Goal: Complete application form

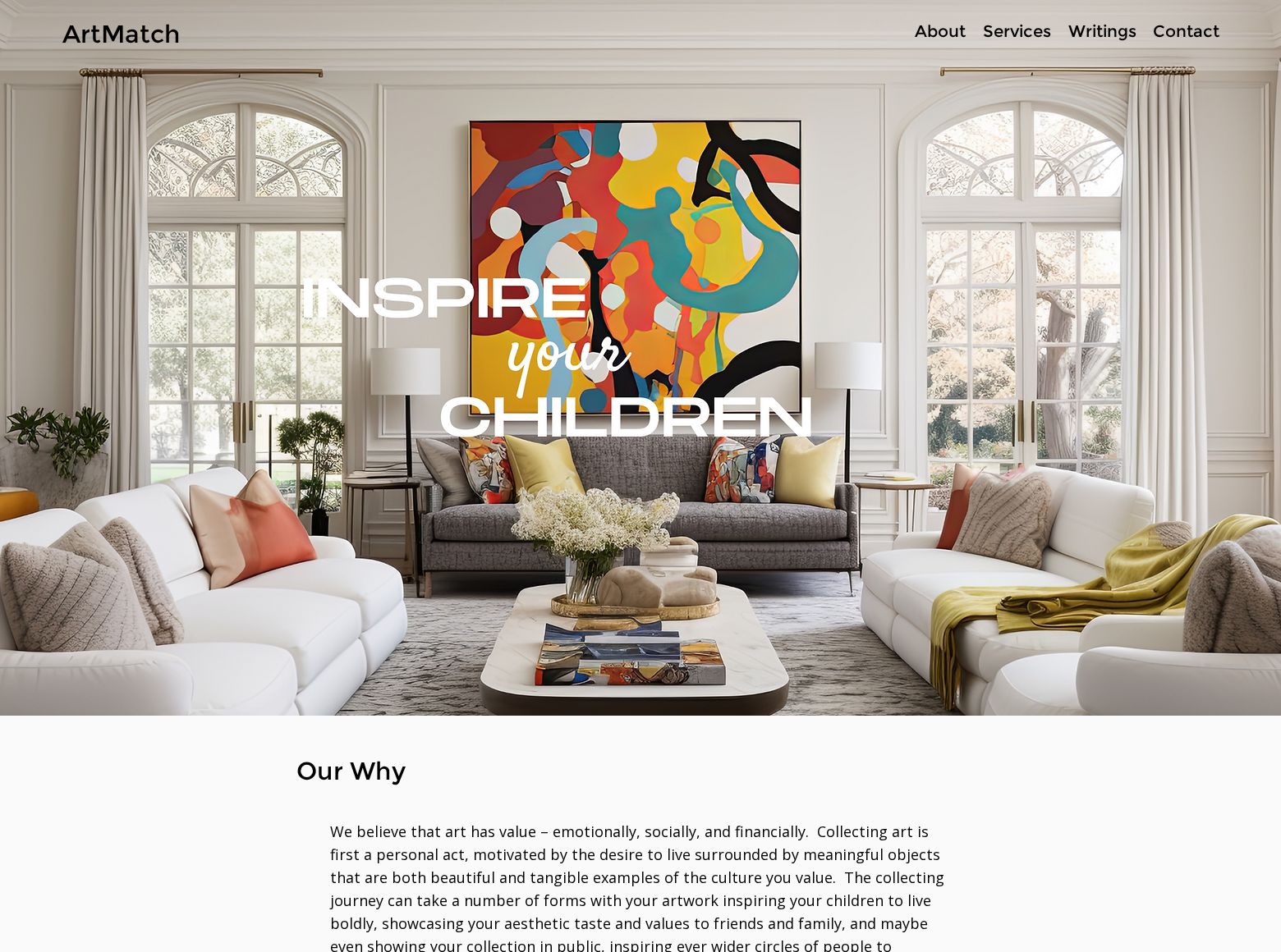
scroll to position [5259, 0]
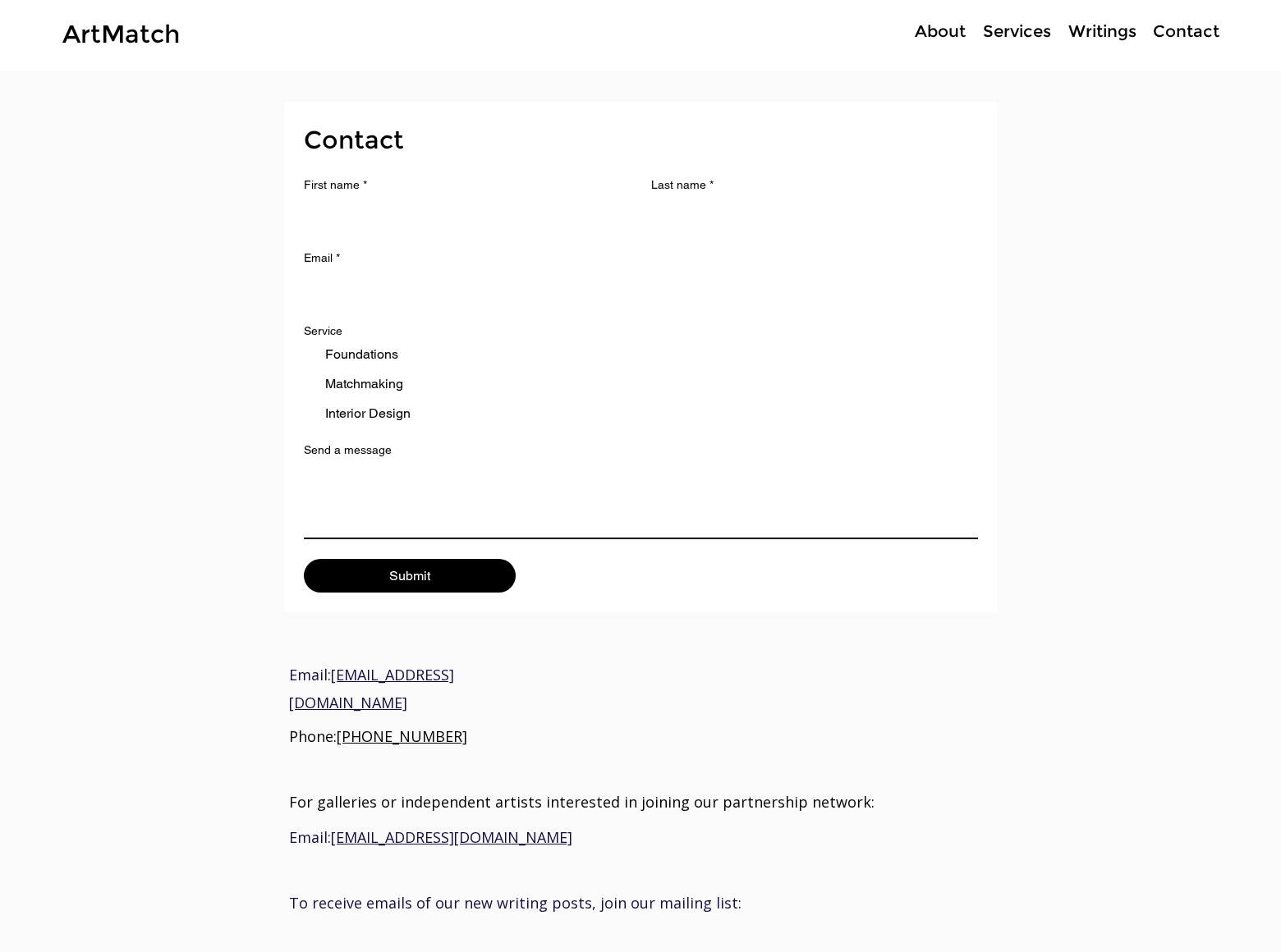
click at [304, 358] on span "Contact Form 2" at bounding box center [309, 354] width 11 height 11
click at [303, 355] on input "Foundations" at bounding box center [303, 354] width 1 height 1
checkbox input "true"
click at [304, 388] on span "Contact Form 2" at bounding box center [309, 383] width 11 height 11
click at [303, 385] on input "Matchmaking" at bounding box center [303, 384] width 1 height 1
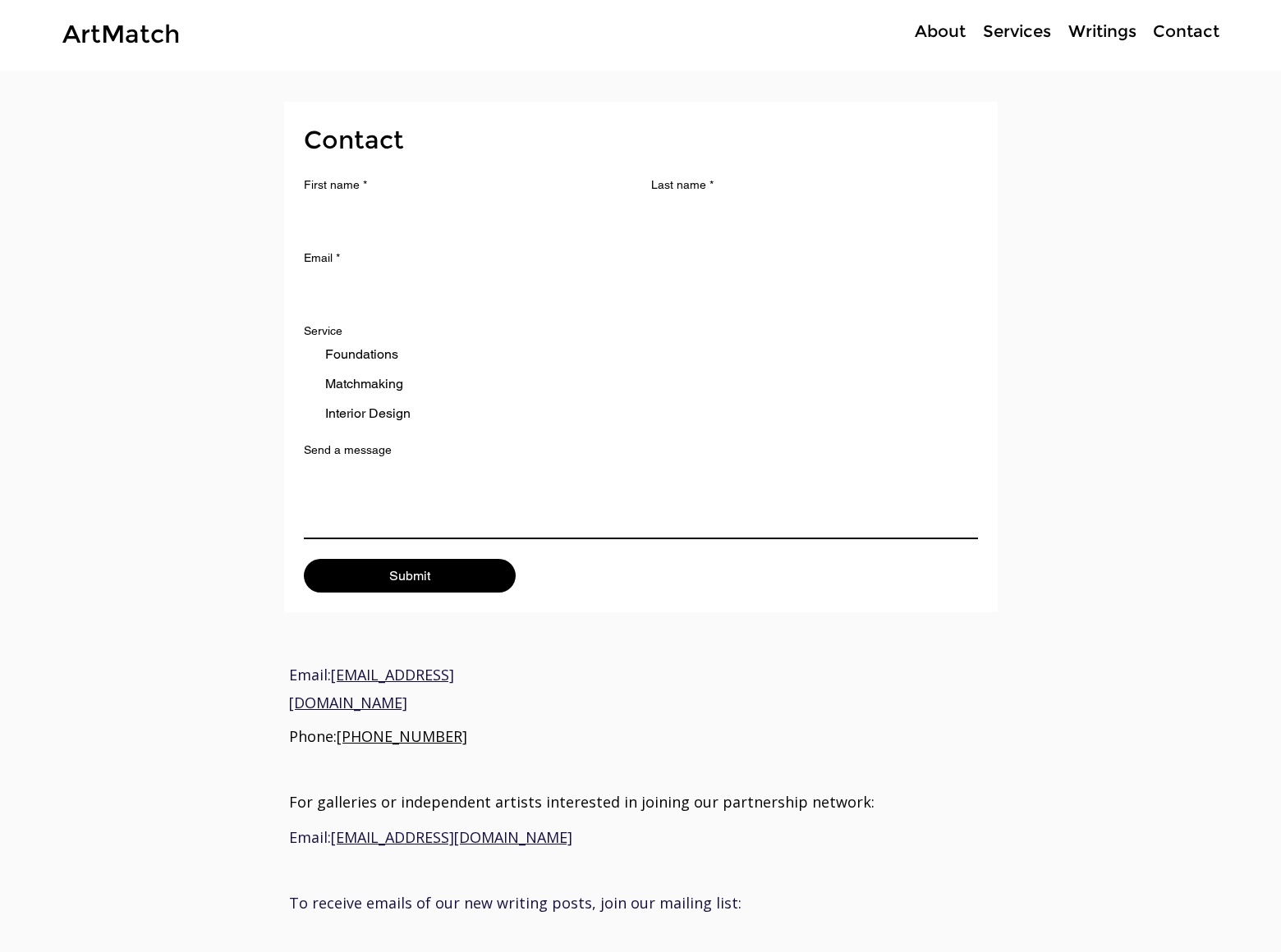
checkbox input "true"
click at [304, 417] on span "Contact Form 2" at bounding box center [309, 413] width 11 height 11
click at [303, 415] on input "Interior Design" at bounding box center [303, 414] width 1 height 1
checkbox input "true"
type input "[PERSON_NAME]"
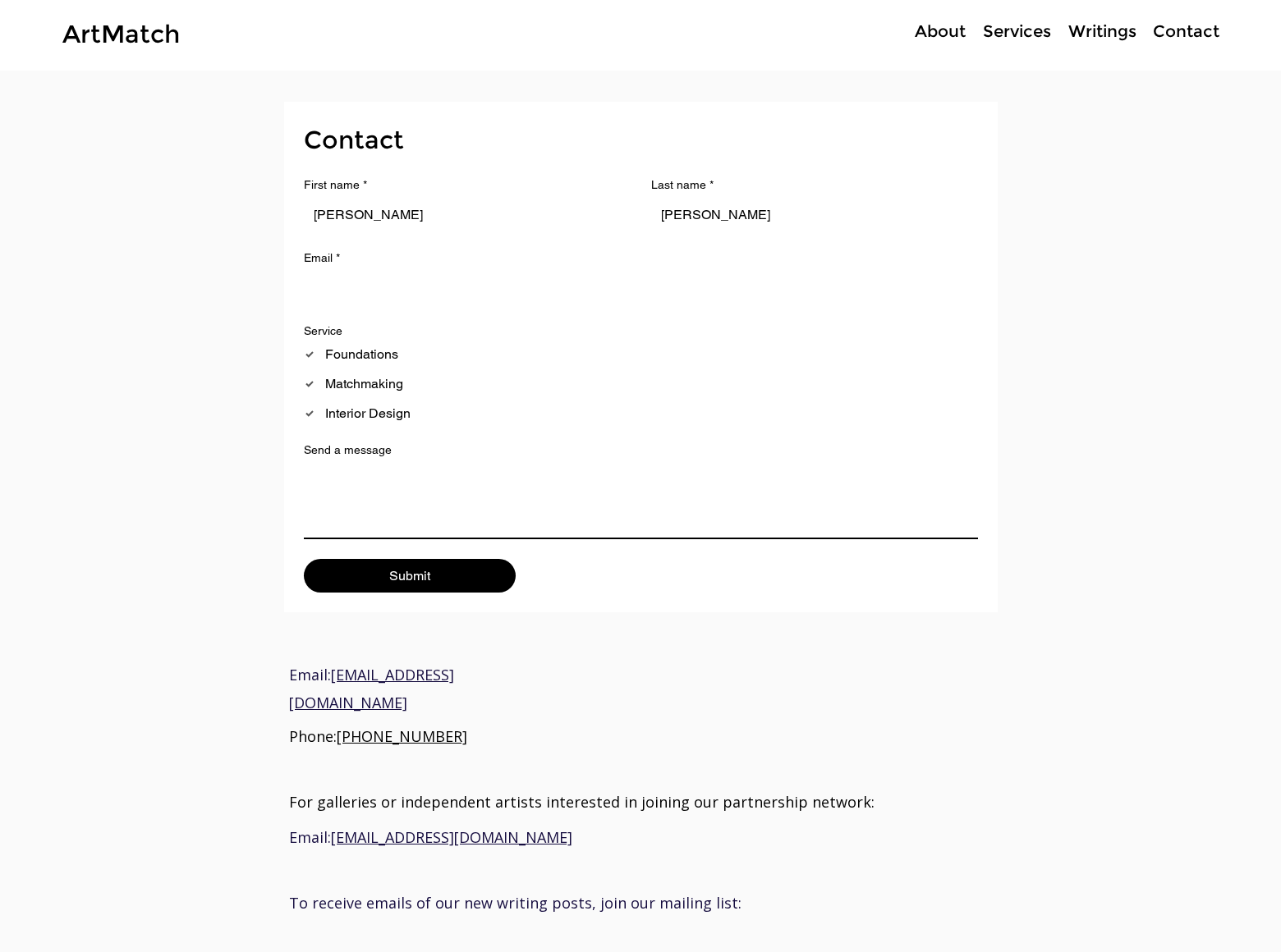
type input "[PERSON_NAME]"
type input "[EMAIL_ADDRESS][DOMAIN_NAME]"
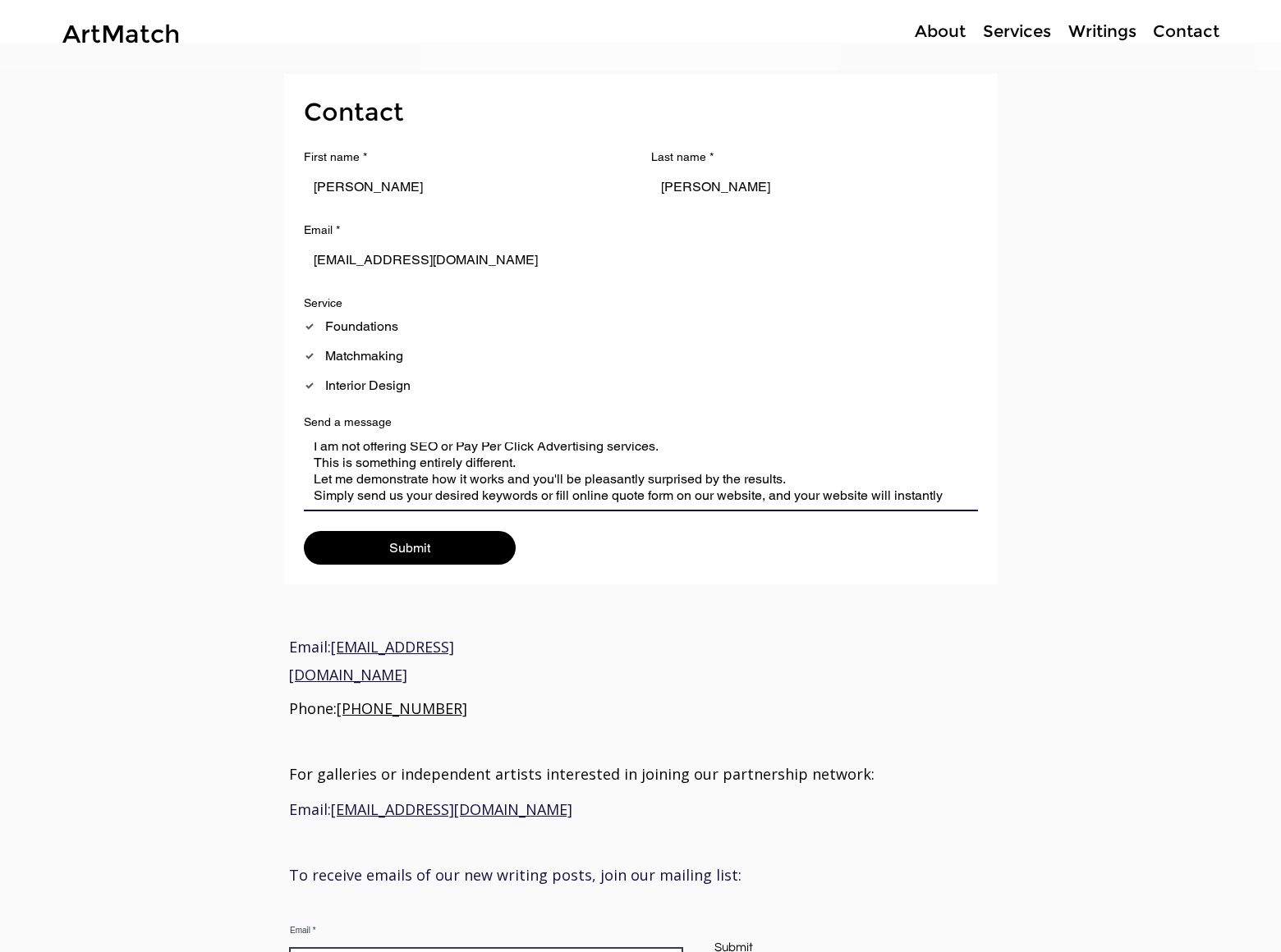
scroll to position [20, 0]
type textarea "I am not offering SEO or Pay Per Click Advertising services. This is something …"
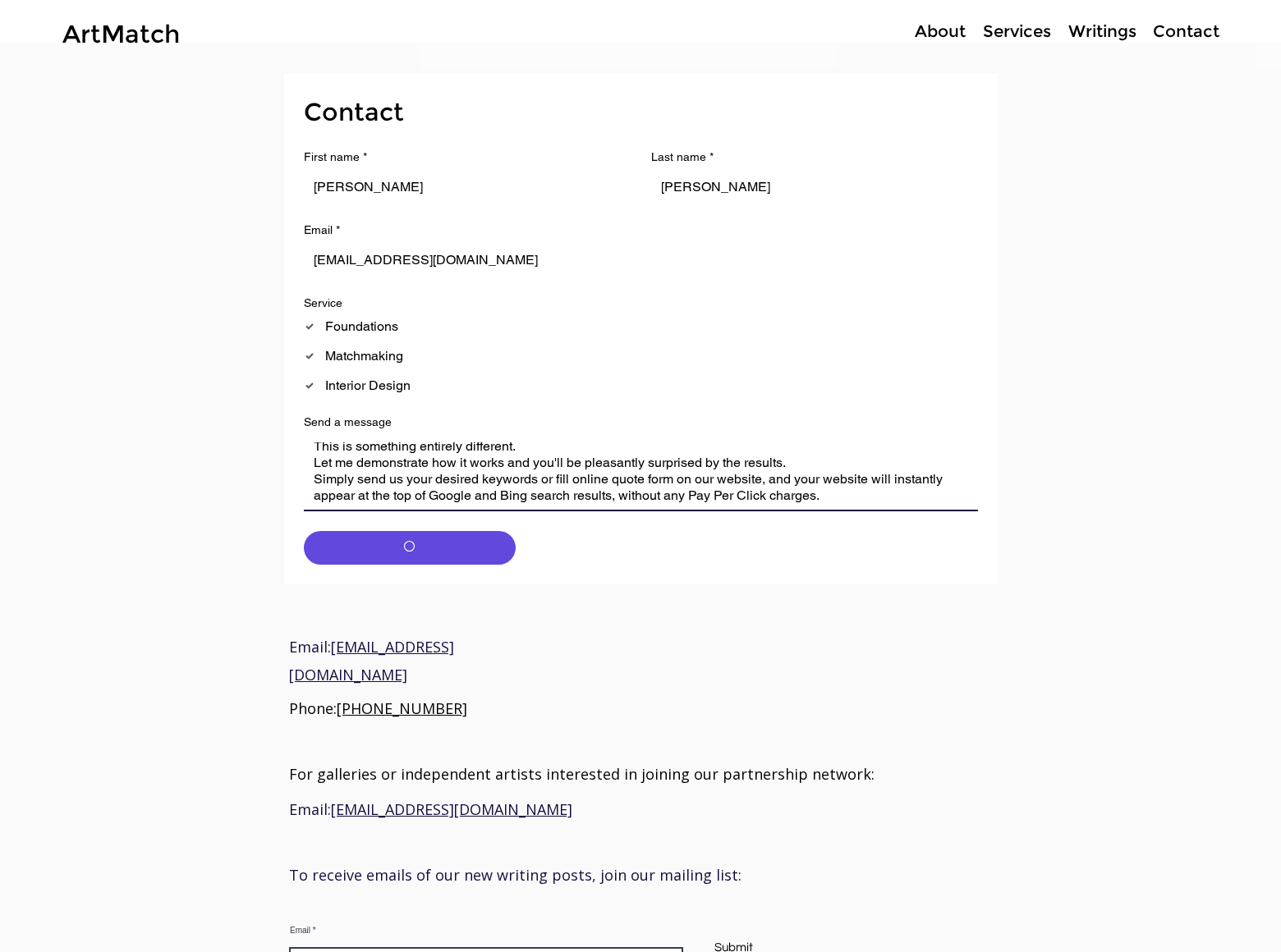
checkbox input "false"
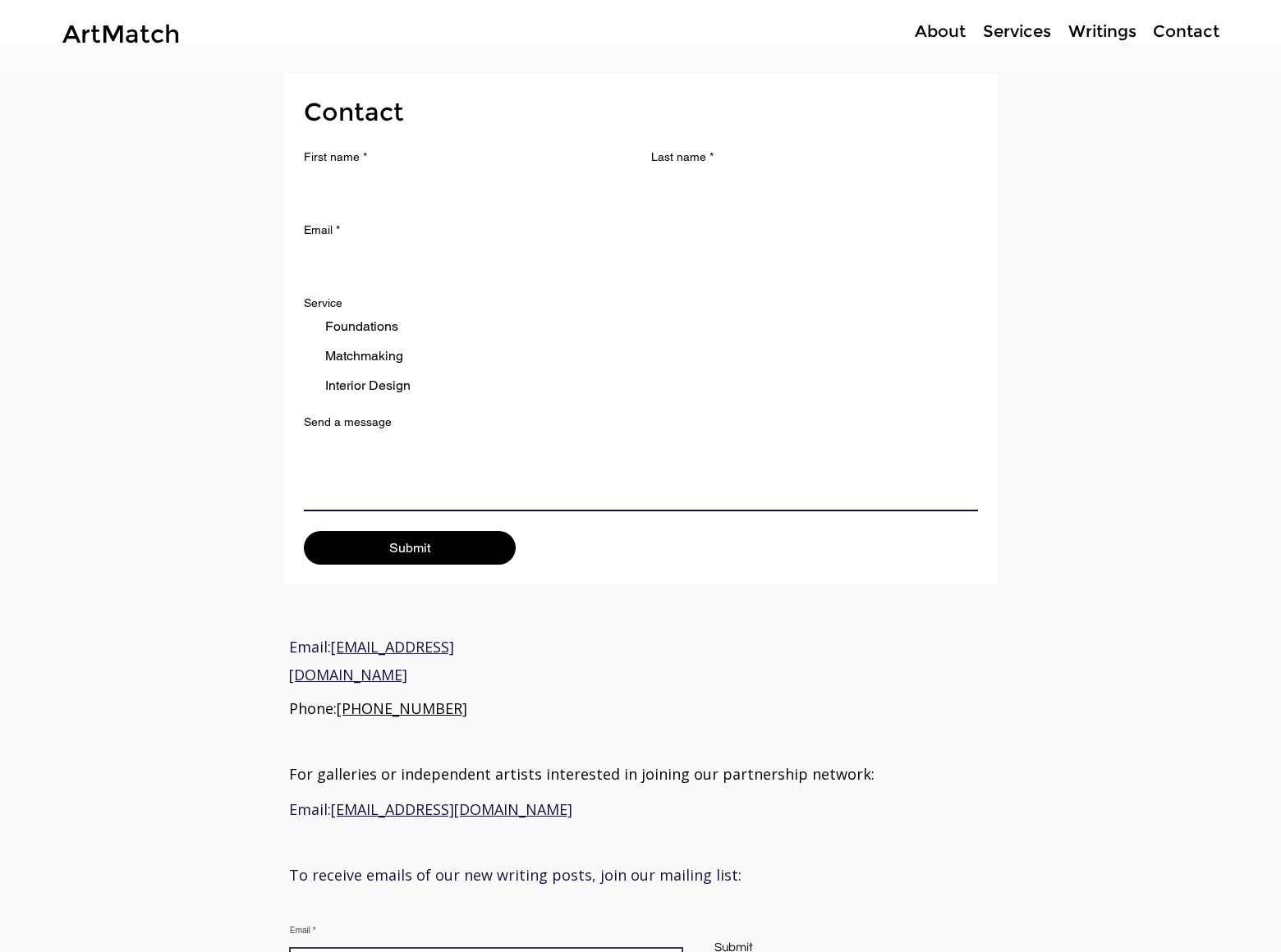
scroll to position [0, 0]
